Goal: Navigation & Orientation: Go to known website

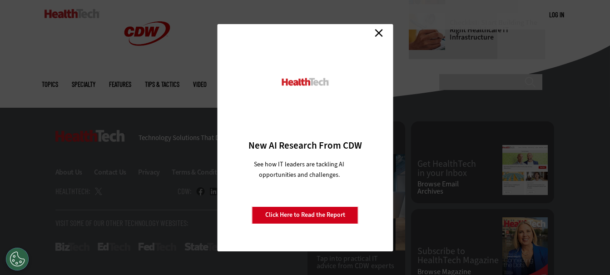
scroll to position [696, 0]
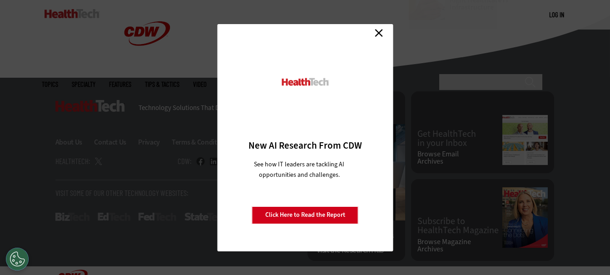
click at [376, 30] on link "Close" at bounding box center [379, 33] width 14 height 14
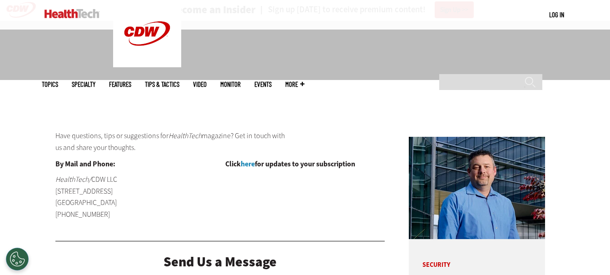
scroll to position [0, 0]
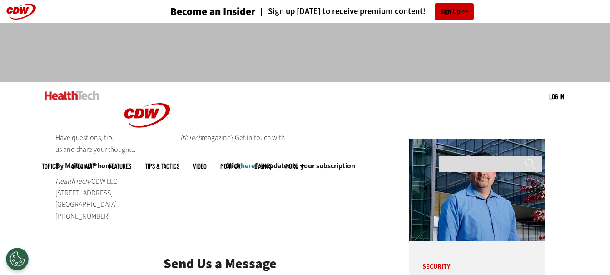
click at [79, 94] on img at bounding box center [72, 95] width 55 height 9
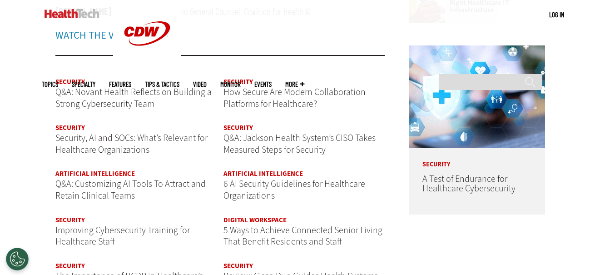
scroll to position [1047, 0]
